Goal: Transaction & Acquisition: Book appointment/travel/reservation

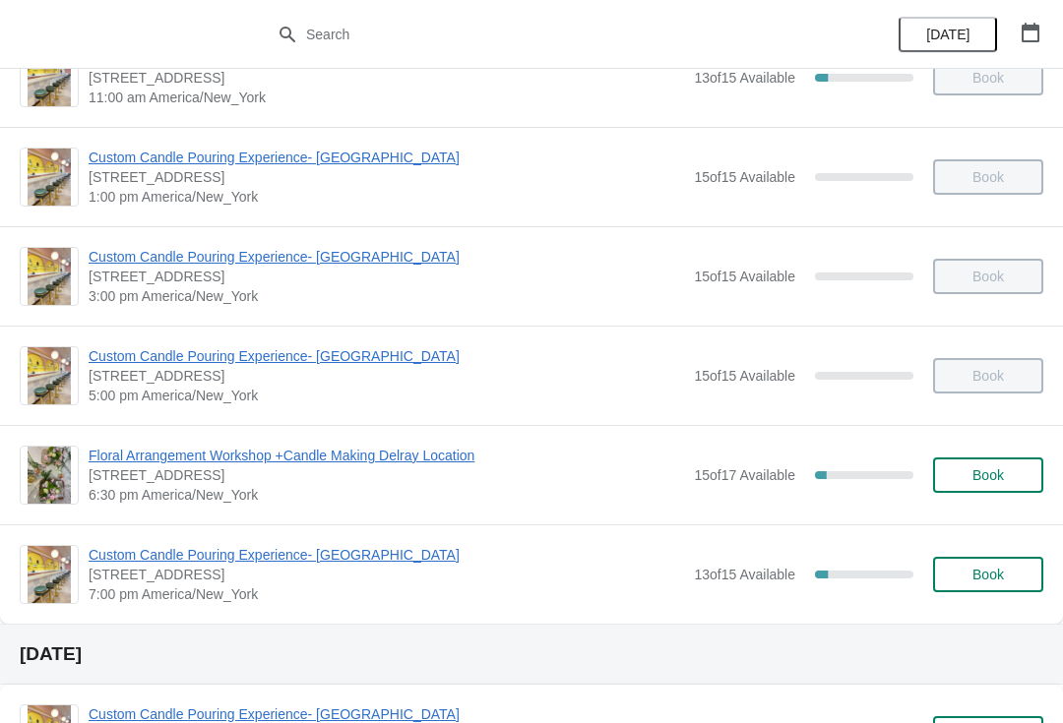
scroll to position [154, 0]
click at [430, 441] on div "Floral Arrangement Workshop +Candle Making Delray Location 415 East Atlantic Av…" at bounding box center [531, 473] width 1063 height 99
click at [421, 449] on span "Floral Arrangement Workshop +Candle Making Delray Location" at bounding box center [386, 455] width 595 height 20
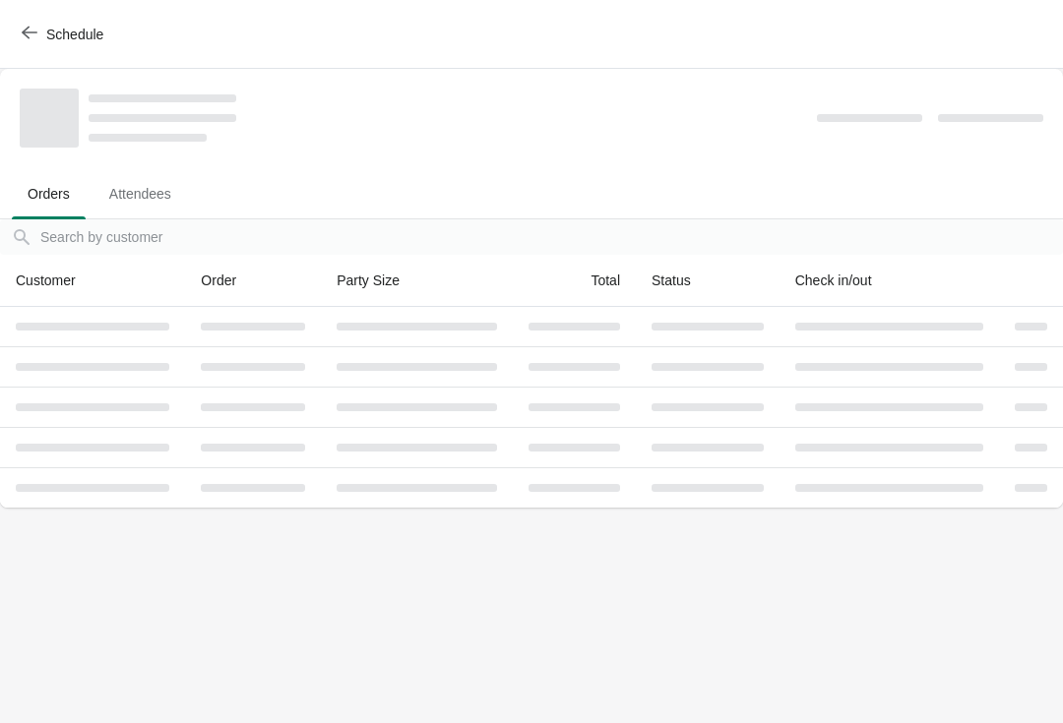
scroll to position [0, 0]
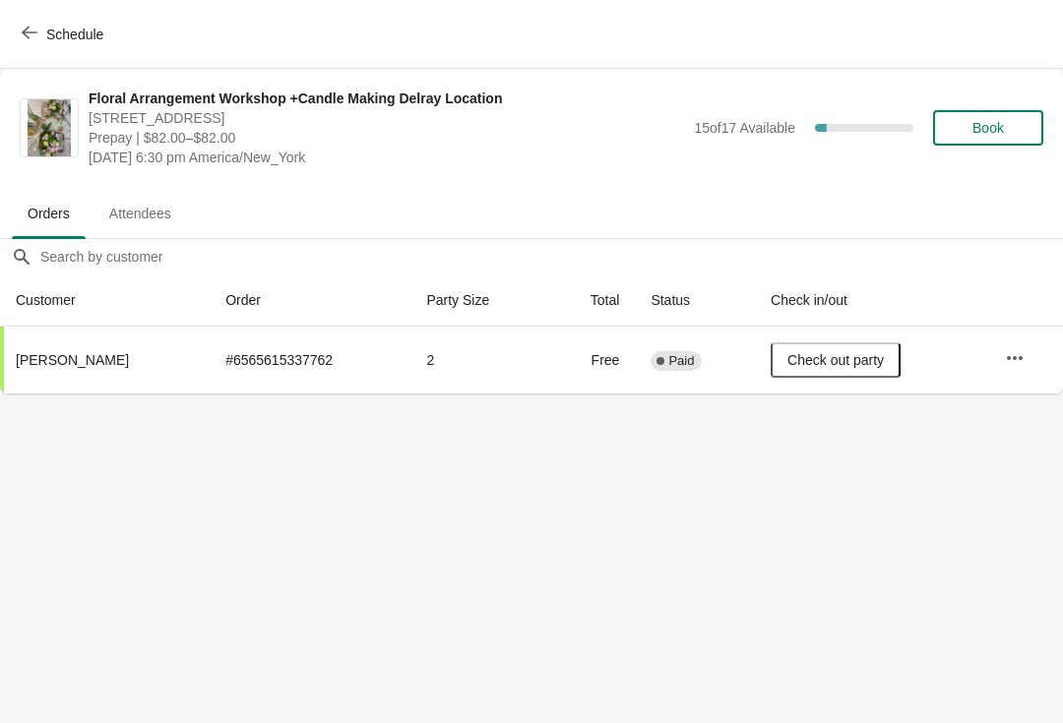
click at [839, 504] on body "Schedule Floral Arrangement Workshop +Candle Making Delray Location 415 East At…" at bounding box center [531, 361] width 1063 height 723
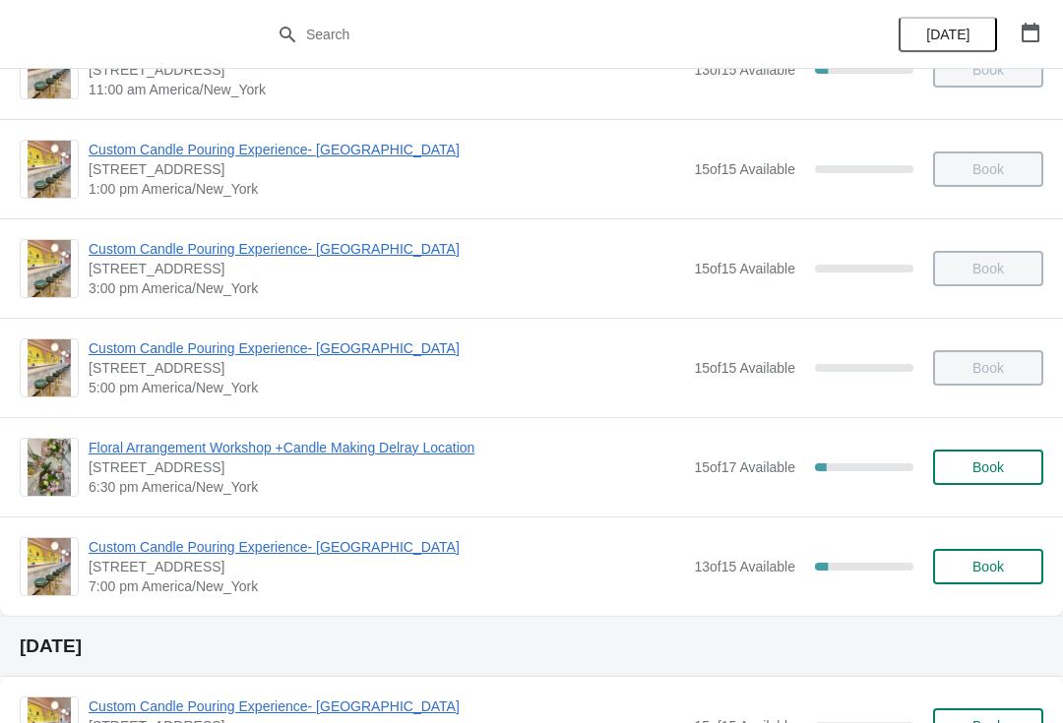
scroll to position [163, 0]
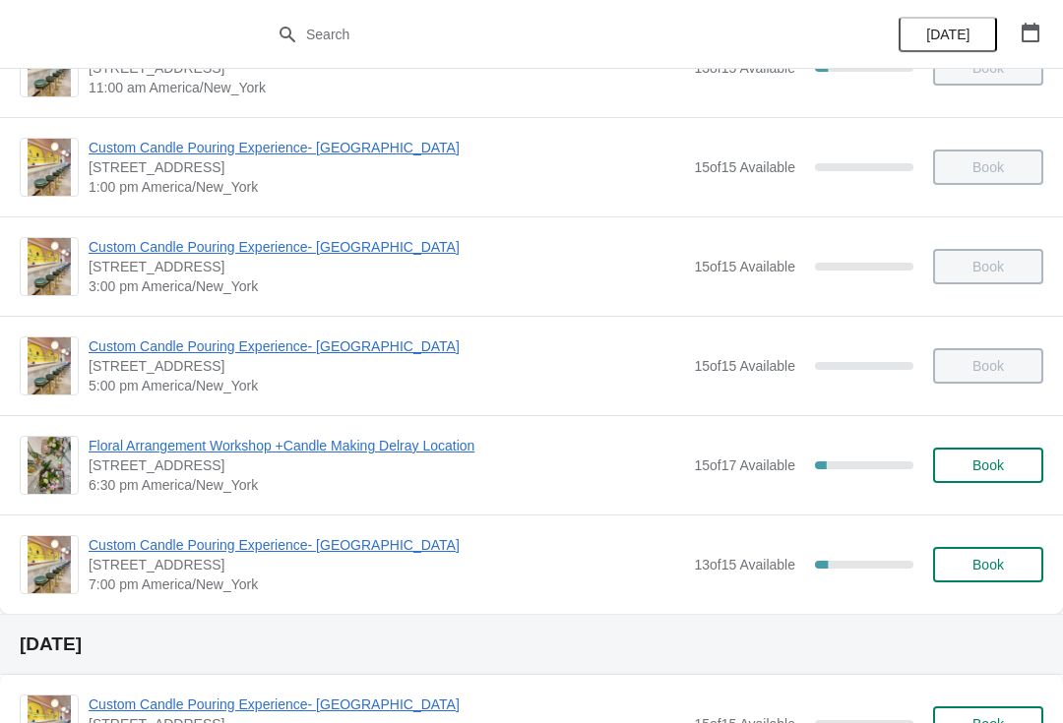
click at [943, 558] on button "Book" at bounding box center [988, 564] width 110 height 35
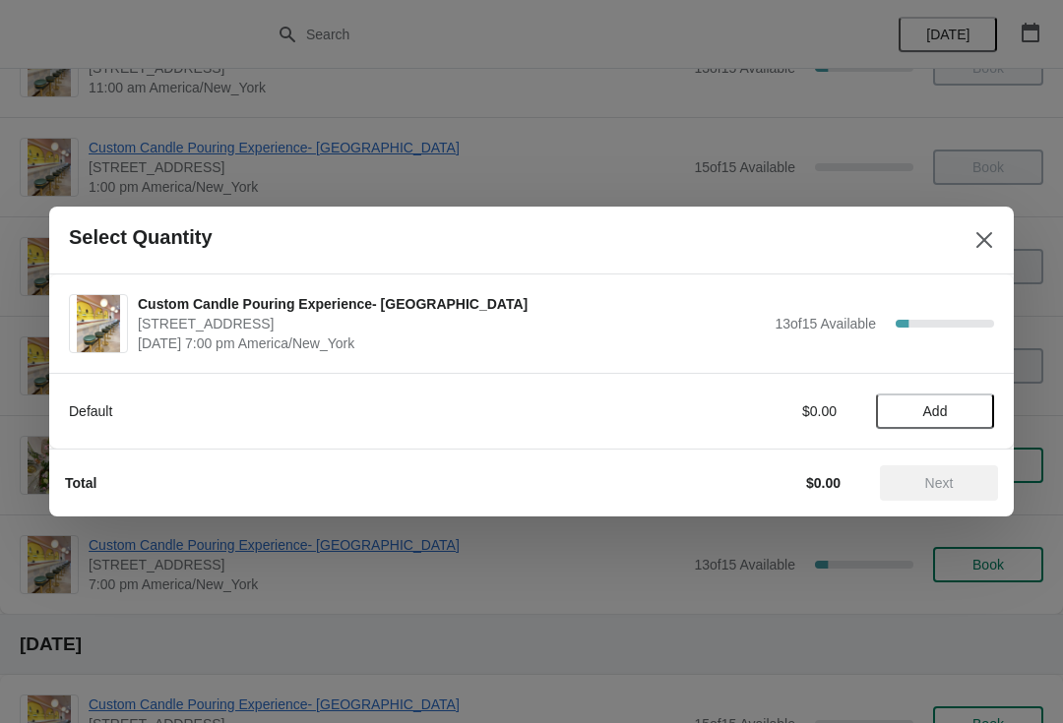
click at [923, 403] on span "Add" at bounding box center [935, 411] width 25 height 16
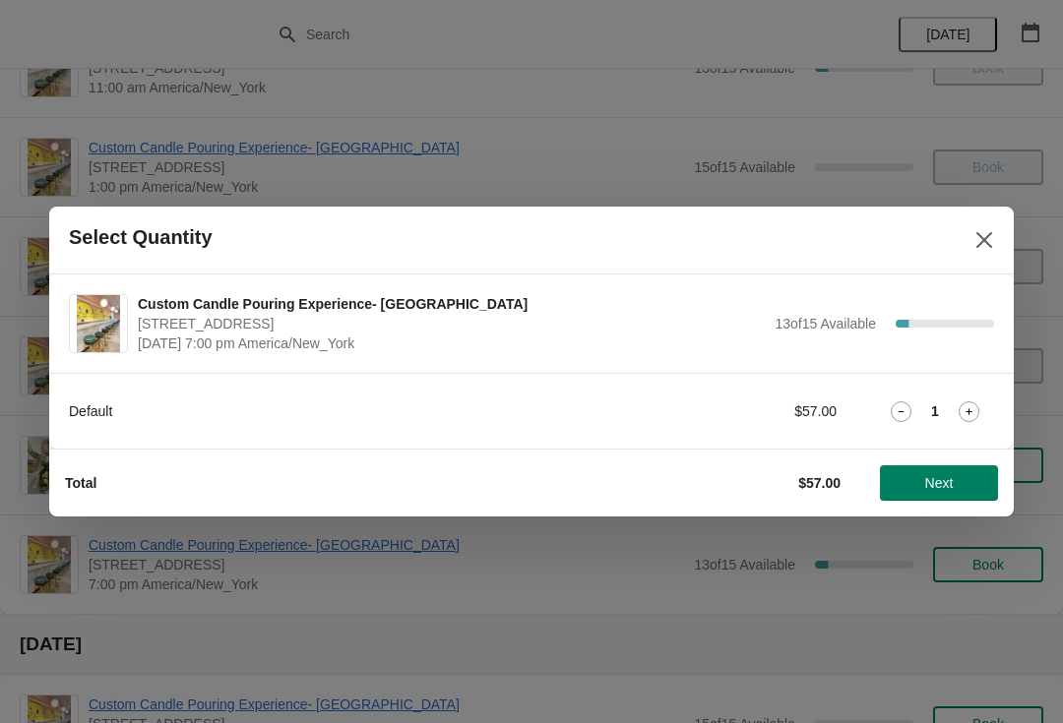
click at [897, 500] on button "Next" at bounding box center [939, 482] width 118 height 35
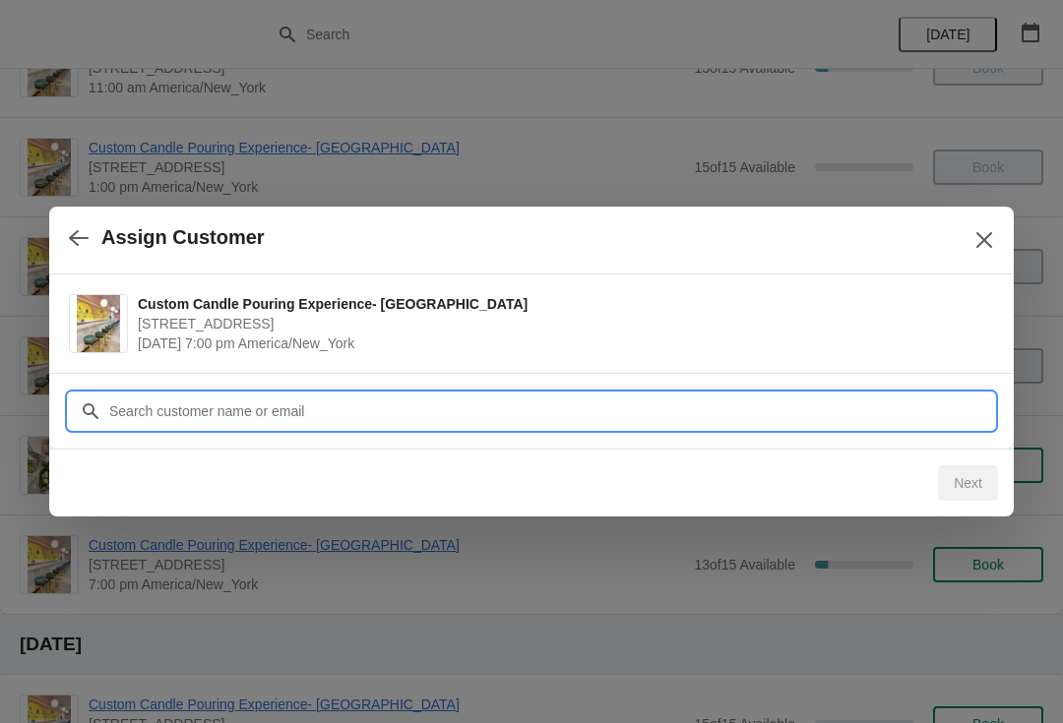
click at [126, 414] on input "Customer" at bounding box center [551, 411] width 886 height 35
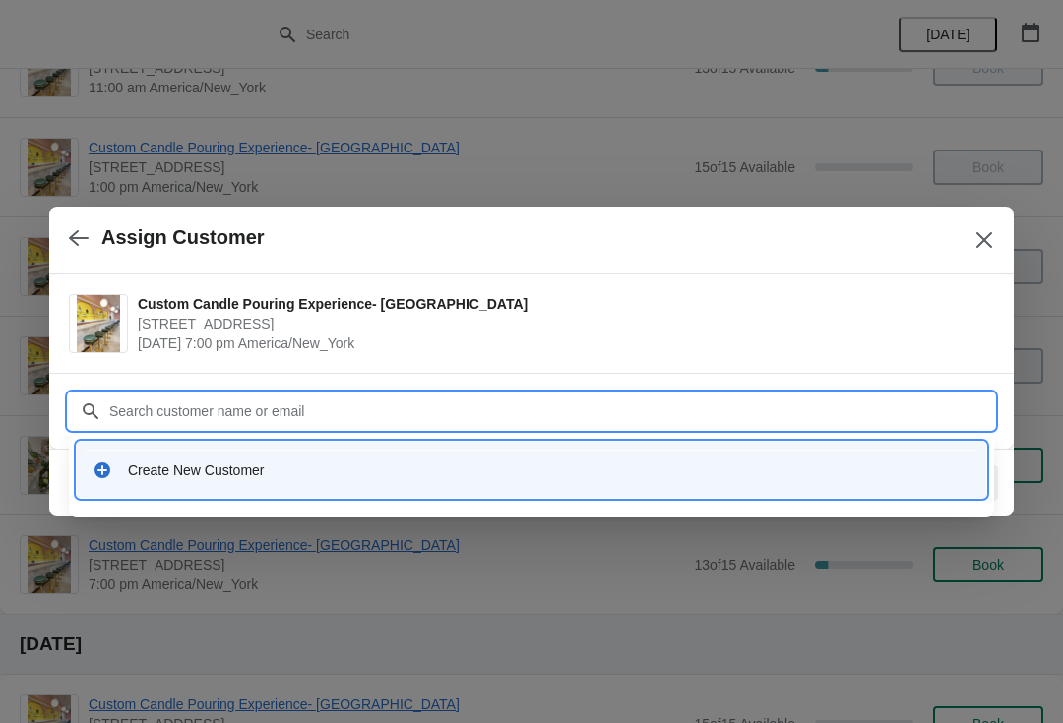
click at [178, 461] on div "Create New Customer" at bounding box center [549, 471] width 842 height 20
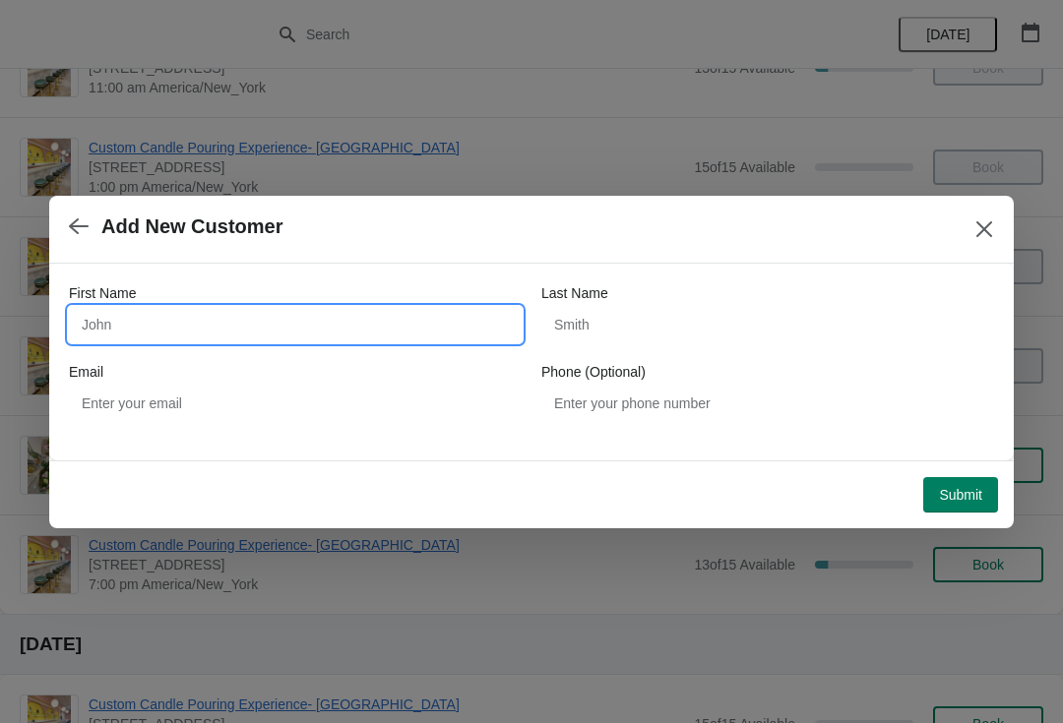
click at [130, 338] on input "First Name" at bounding box center [295, 324] width 453 height 35
type input "Hirchlynn"
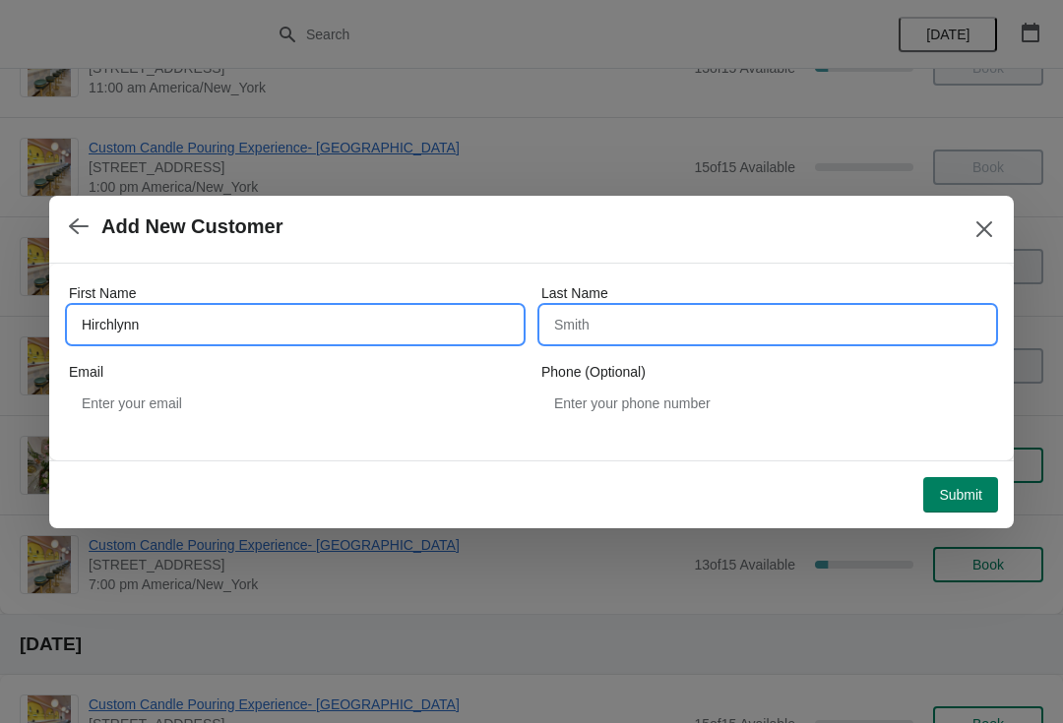
click at [697, 340] on input "Last Name" at bounding box center [767, 324] width 453 height 35
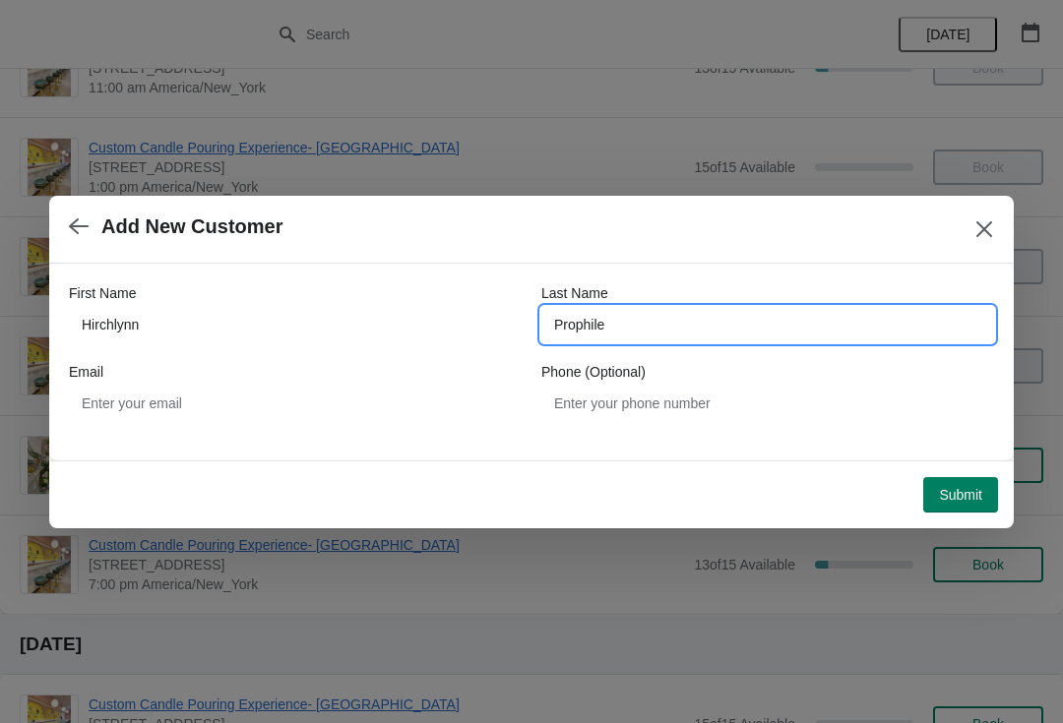
type input "Prophile"
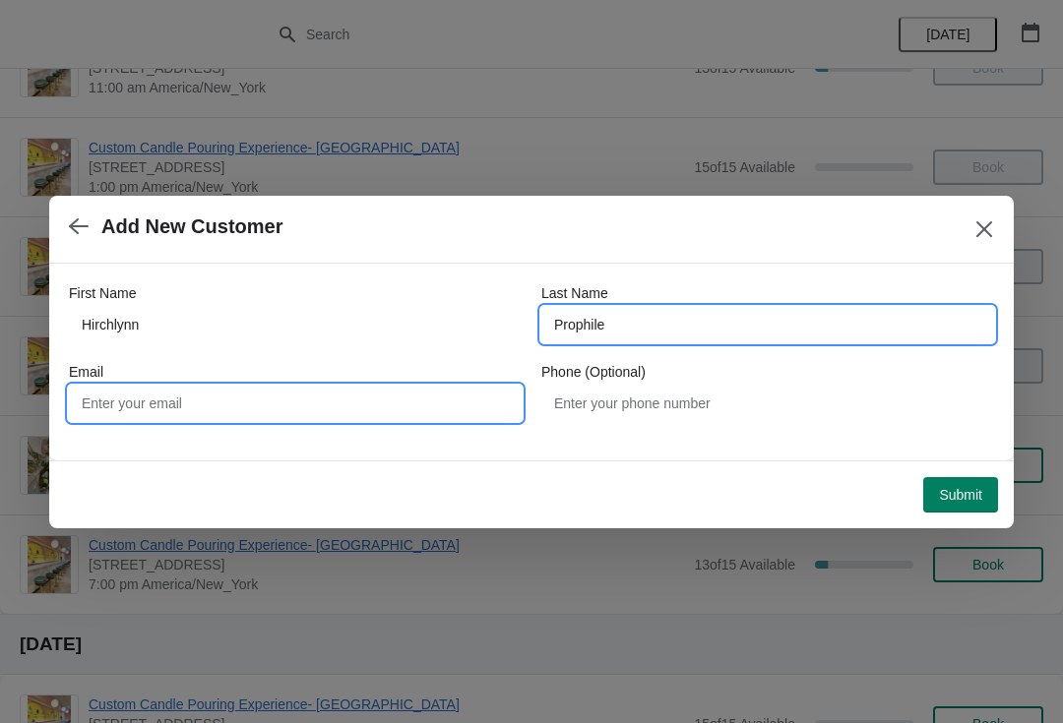
click at [312, 408] on input "Email" at bounding box center [295, 403] width 453 height 35
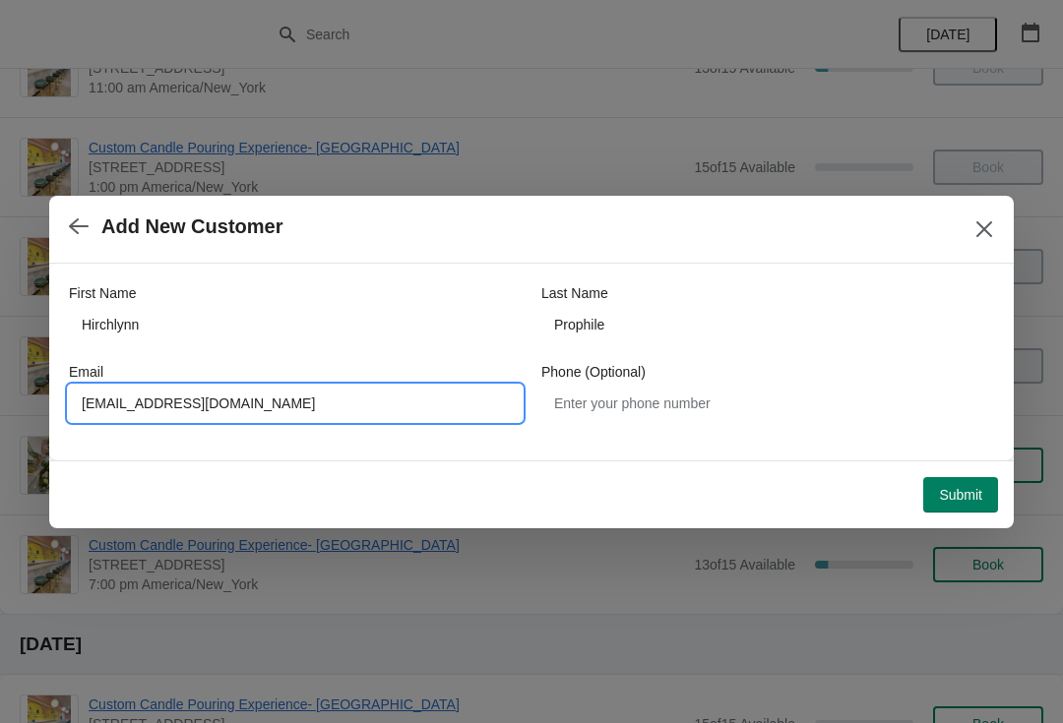
type input "Hirchlynn@gmail.com"
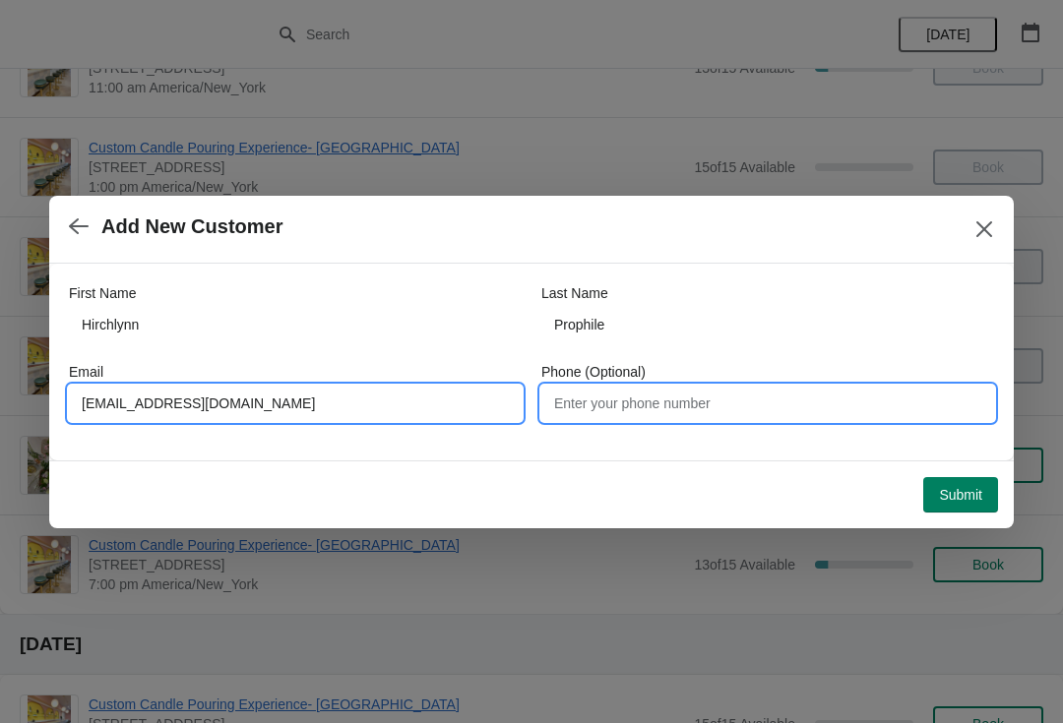
click at [697, 405] on input "Phone (Optional)" at bounding box center [767, 403] width 453 height 35
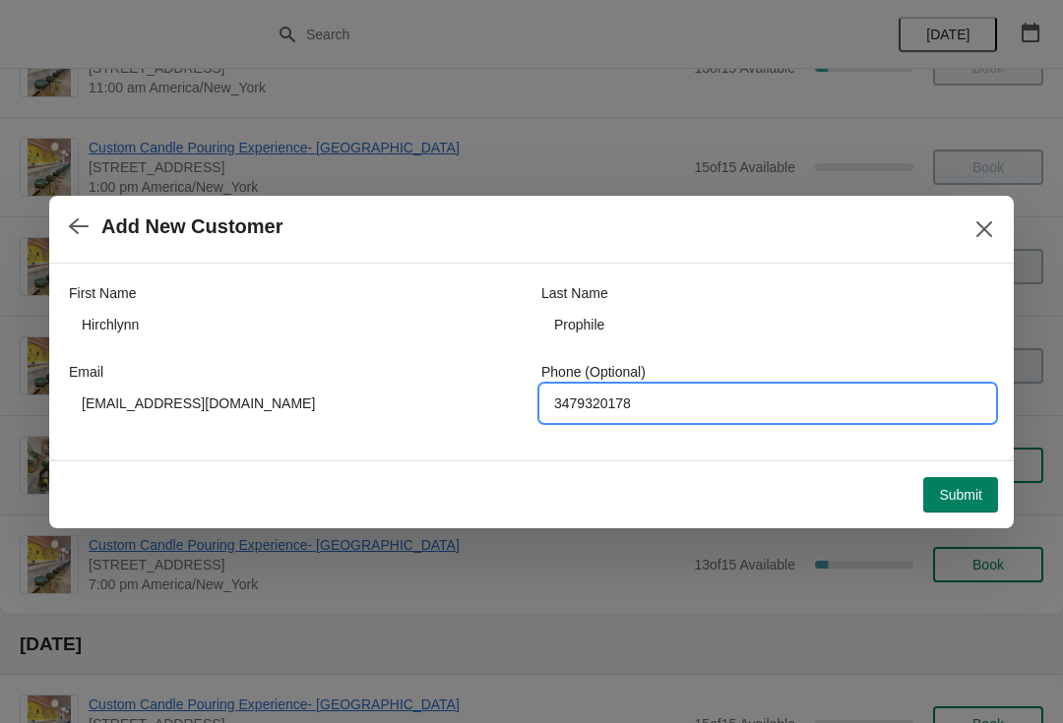
type input "3479320178"
click at [984, 460] on div "First Name Hirchlynn Last Name Prophile Email Hirchlynn@gmail.com Phone (Option…" at bounding box center [531, 362] width 964 height 197
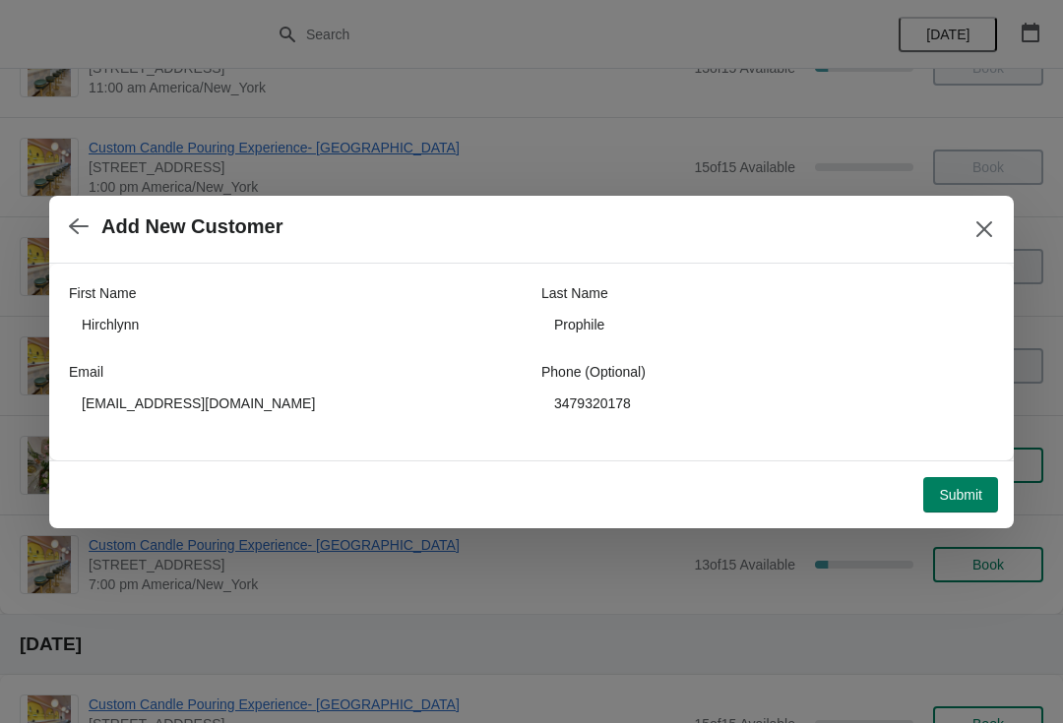
click at [964, 499] on span "Submit" at bounding box center [960, 495] width 43 height 16
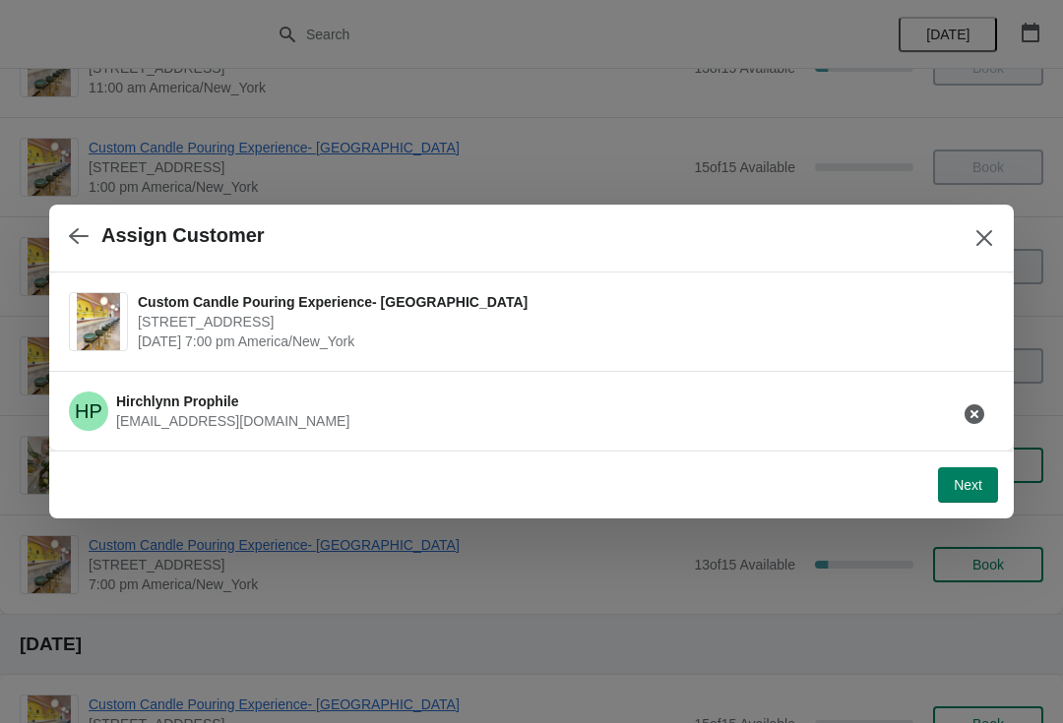
click at [969, 480] on span "Next" at bounding box center [967, 485] width 29 height 16
select select "Friend"
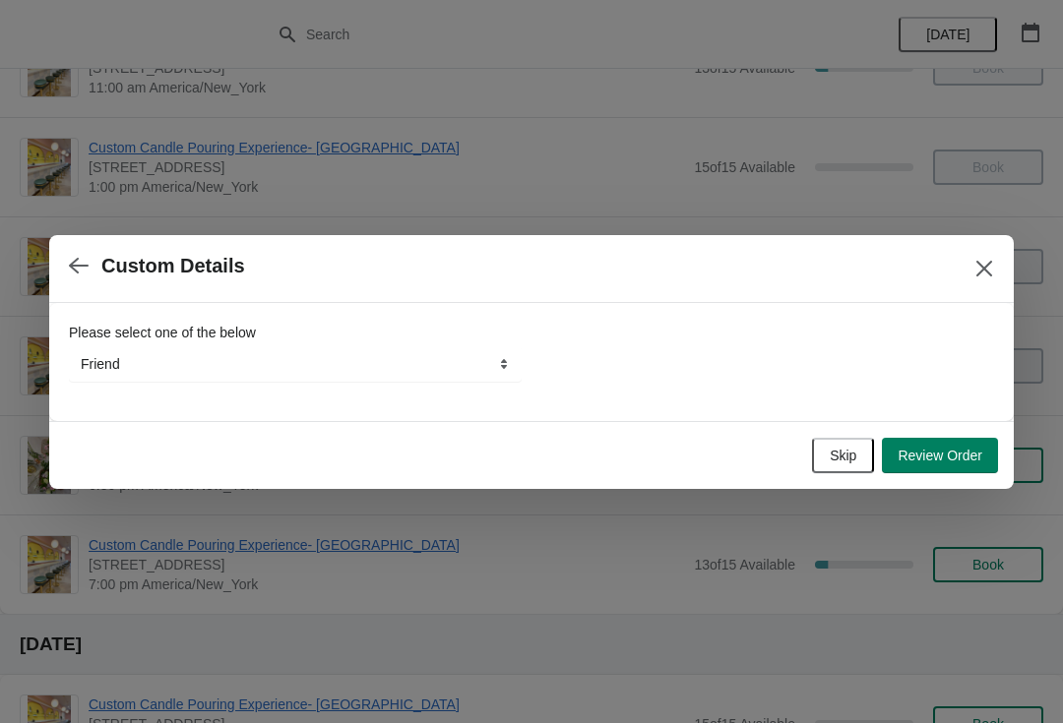
click at [927, 466] on button "Review Order" at bounding box center [940, 455] width 116 height 35
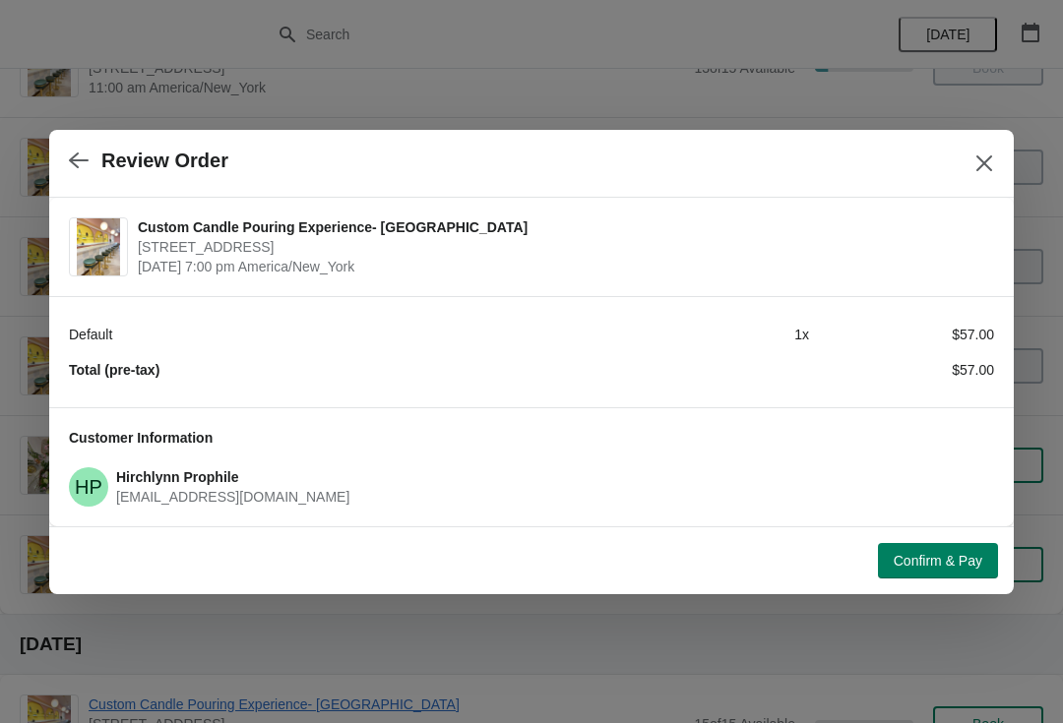
click at [919, 566] on span "Confirm & Pay" at bounding box center [937, 561] width 89 height 16
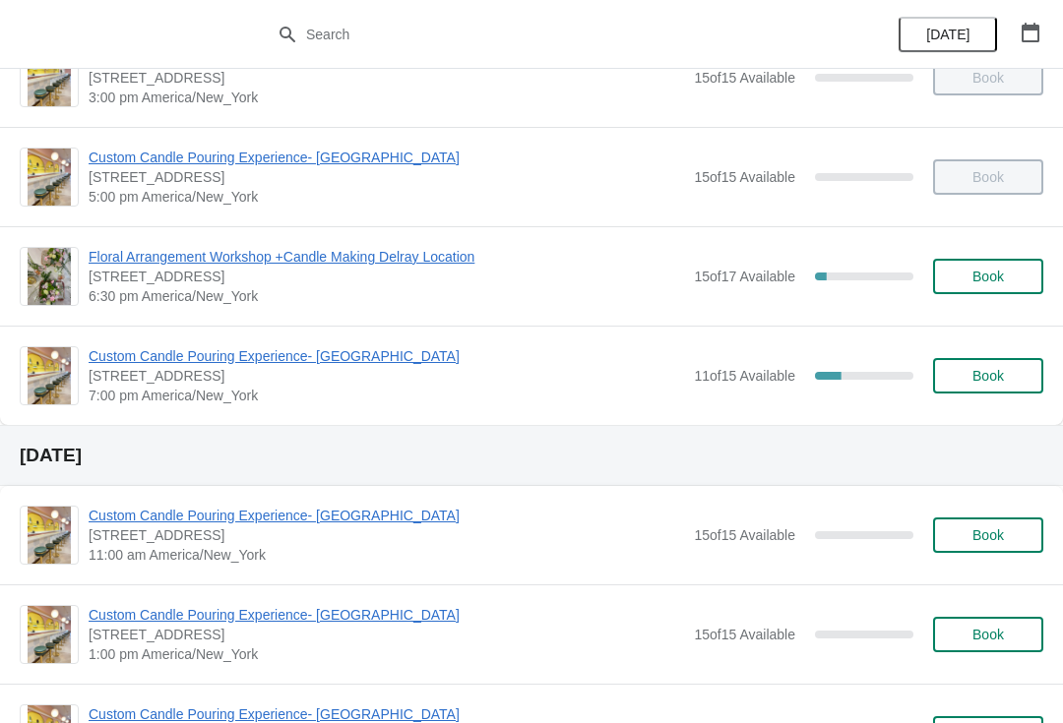
scroll to position [382, 0]
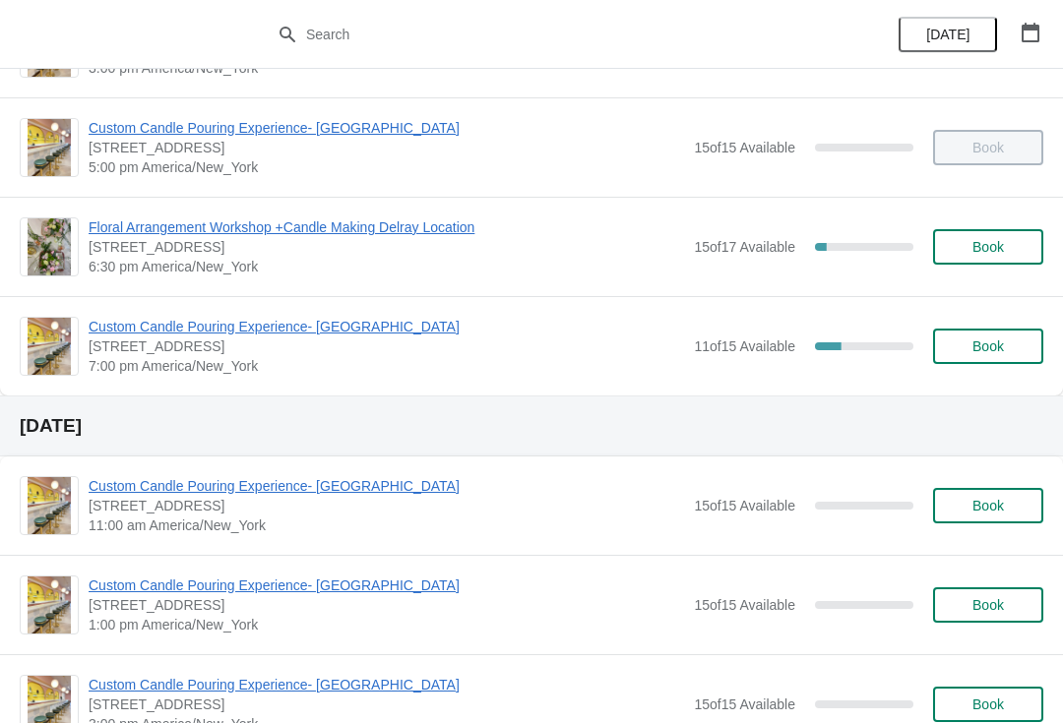
click at [132, 318] on span "Custom Candle Pouring Experience- [GEOGRAPHIC_DATA]" at bounding box center [386, 327] width 595 height 20
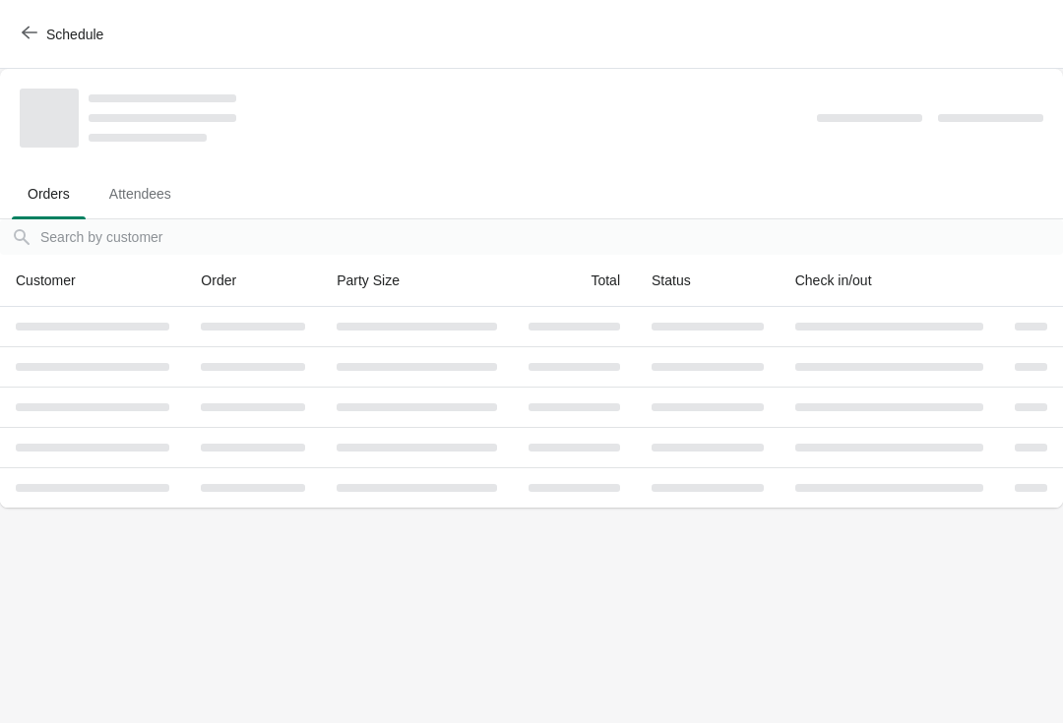
scroll to position [0, 0]
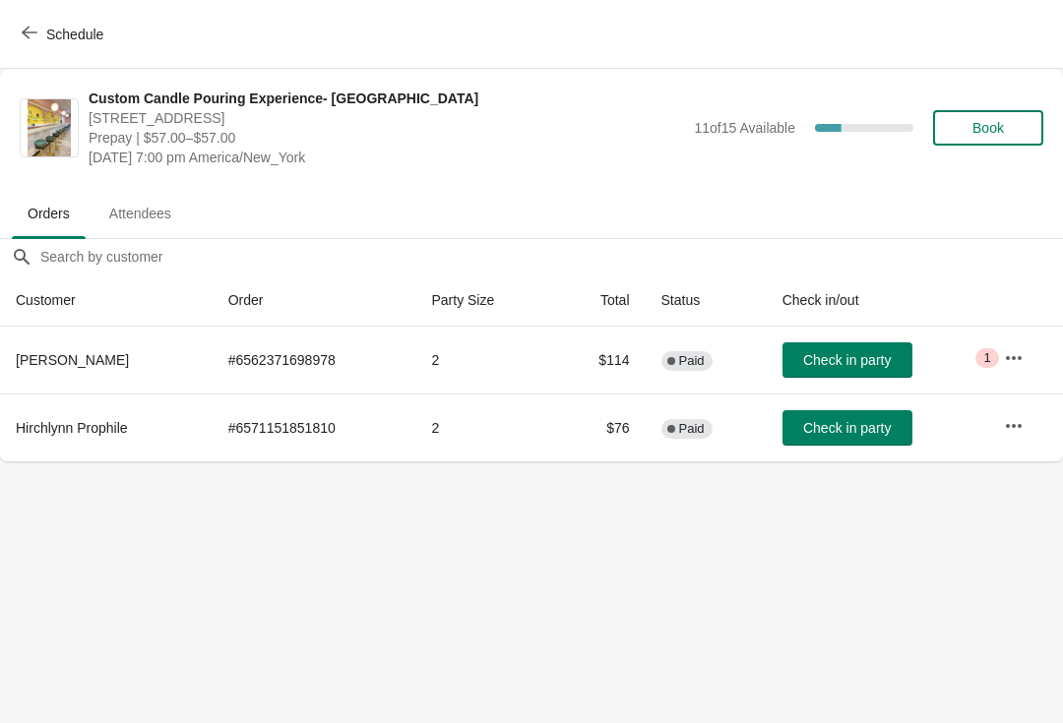
click at [1018, 356] on icon "button" at bounding box center [1014, 358] width 20 height 20
